Goal: Task Accomplishment & Management: Manage account settings

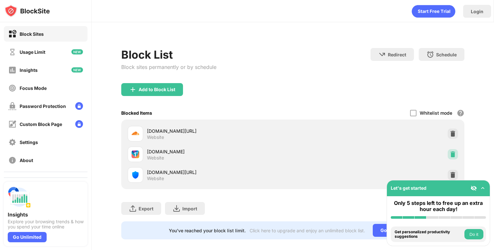
click at [450, 151] on img at bounding box center [453, 154] width 6 height 6
